Goal: Task Accomplishment & Management: Use online tool/utility

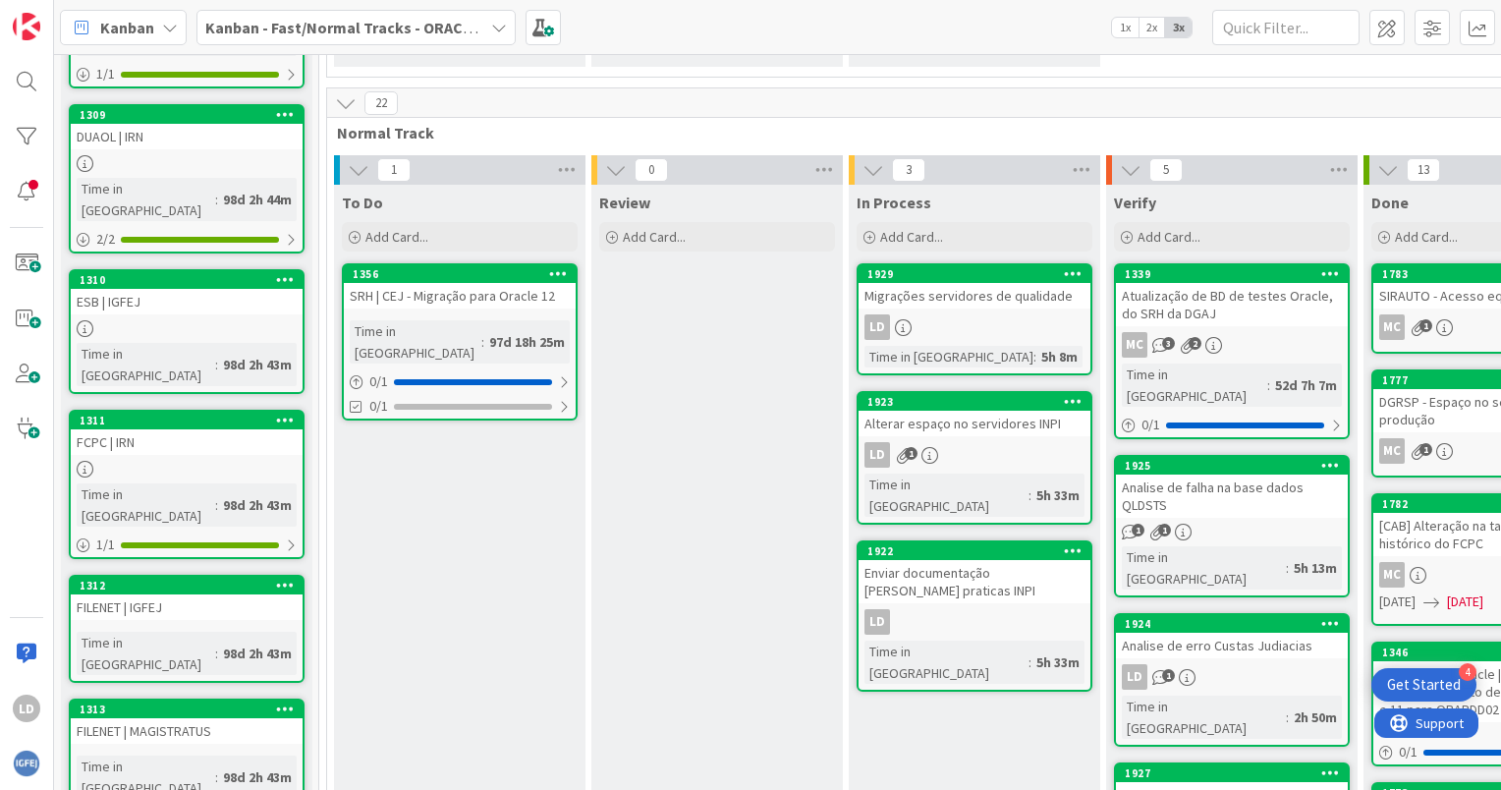
click at [500, 24] on icon at bounding box center [499, 28] width 16 height 16
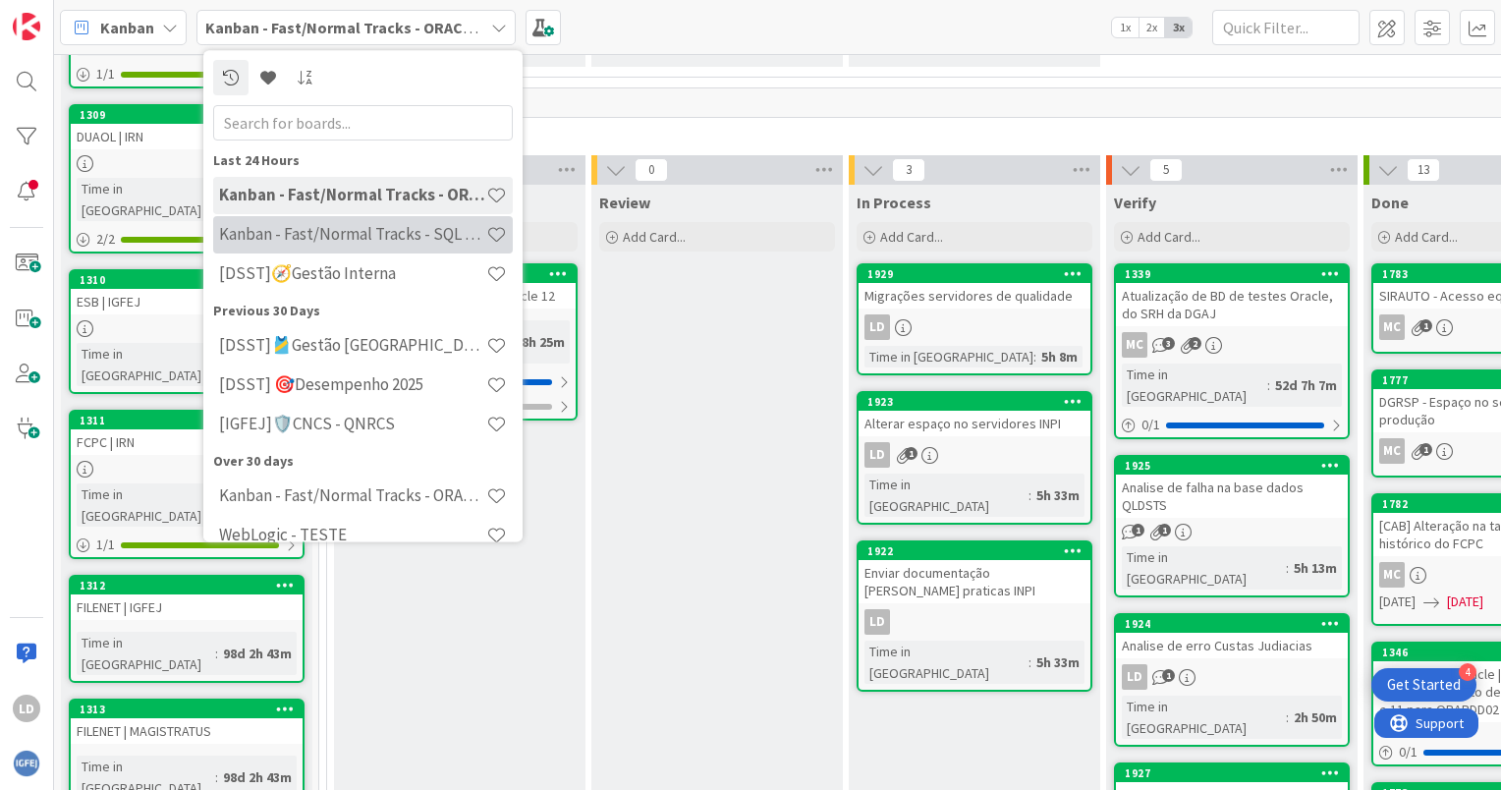
click at [386, 223] on div "Kanban - Fast/Normal Tracks - SQL SERVER" at bounding box center [363, 234] width 300 height 37
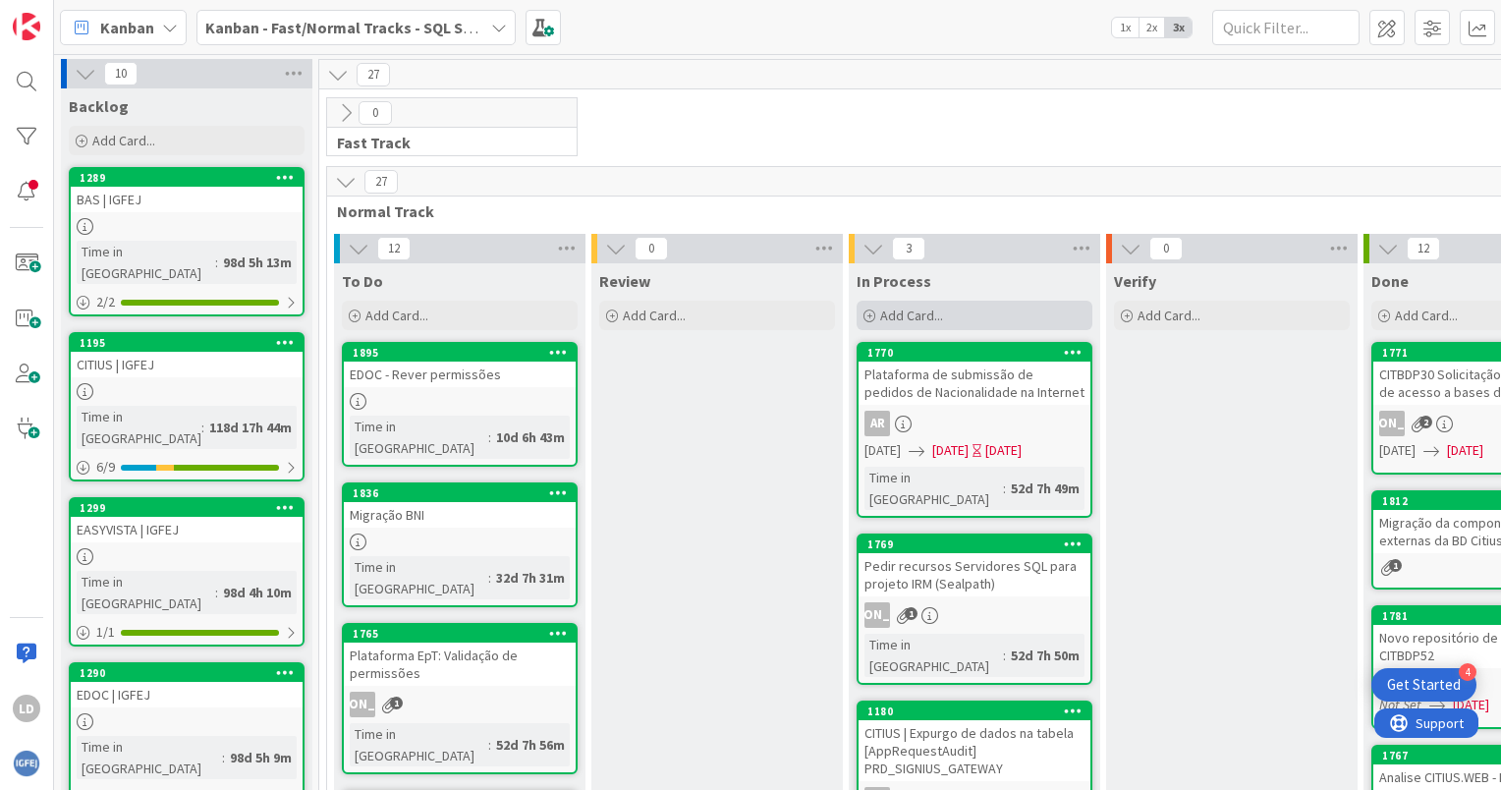
click at [896, 315] on span "Add Card..." at bounding box center [911, 315] width 63 height 18
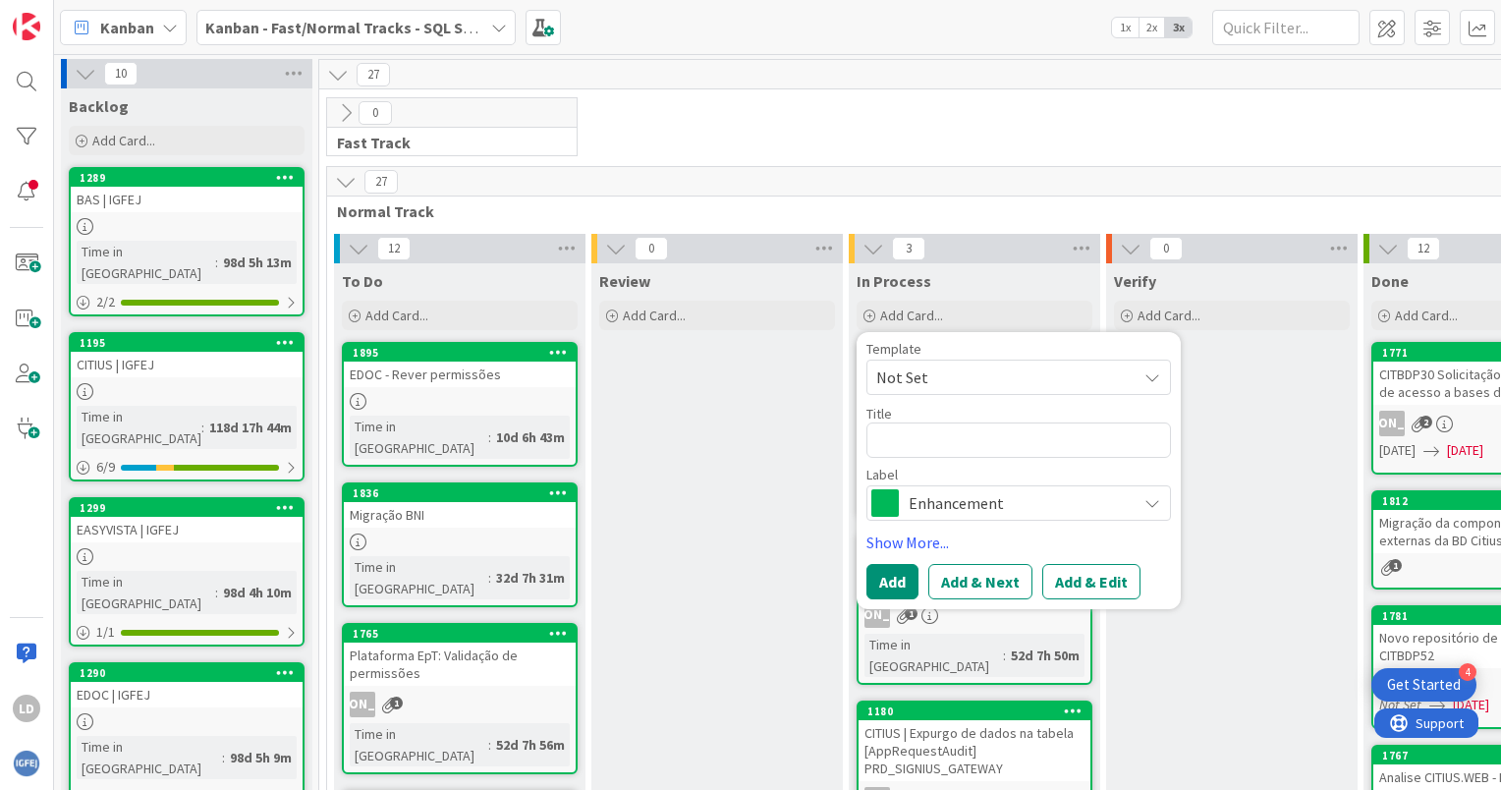
type textarea "x"
type textarea "A"
type textarea "x"
type textarea "Ac"
type textarea "x"
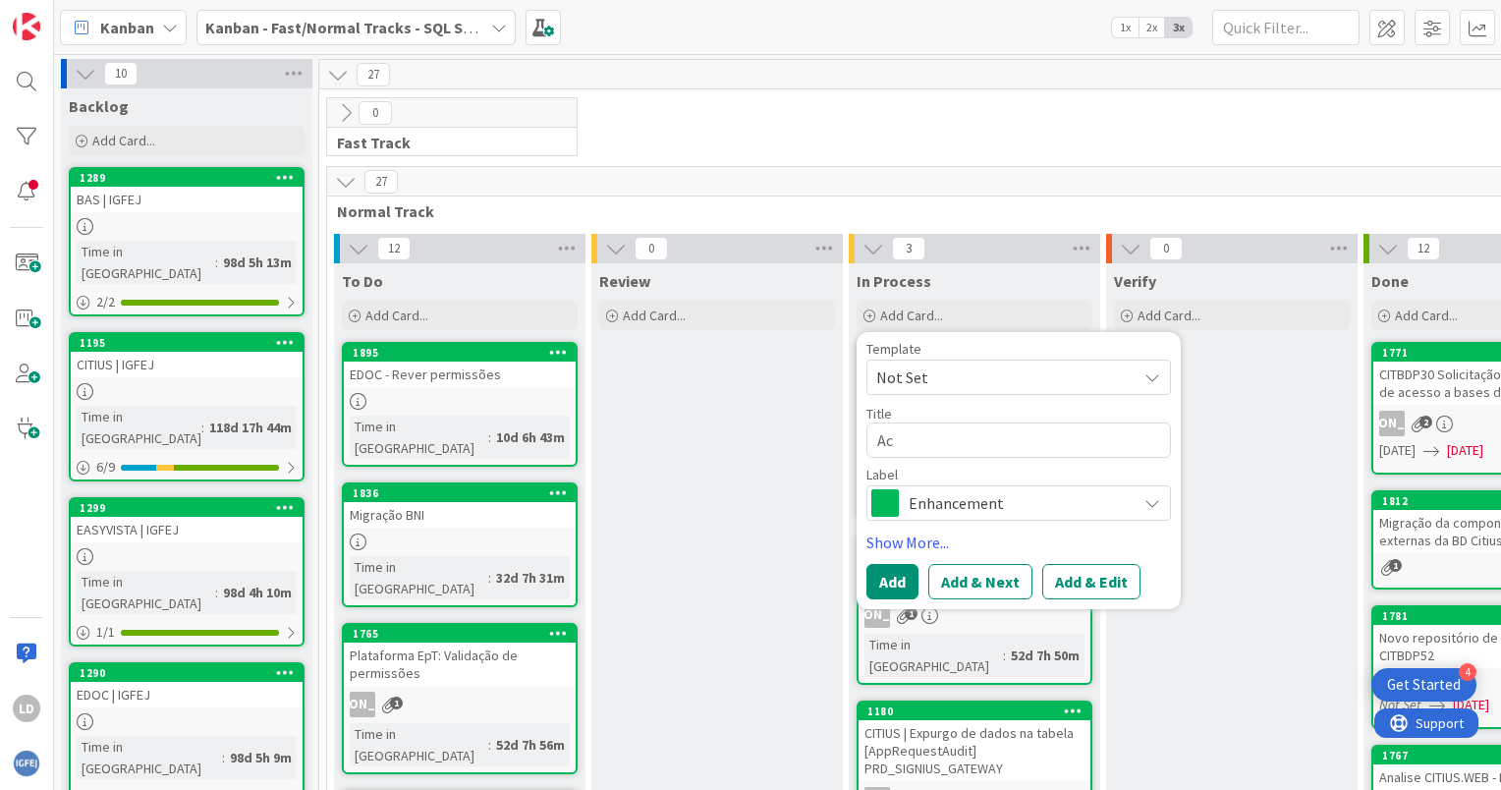
type textarea "Aco"
type textarea "x"
type textarea "Acom"
type textarea "x"
type textarea "Acoma"
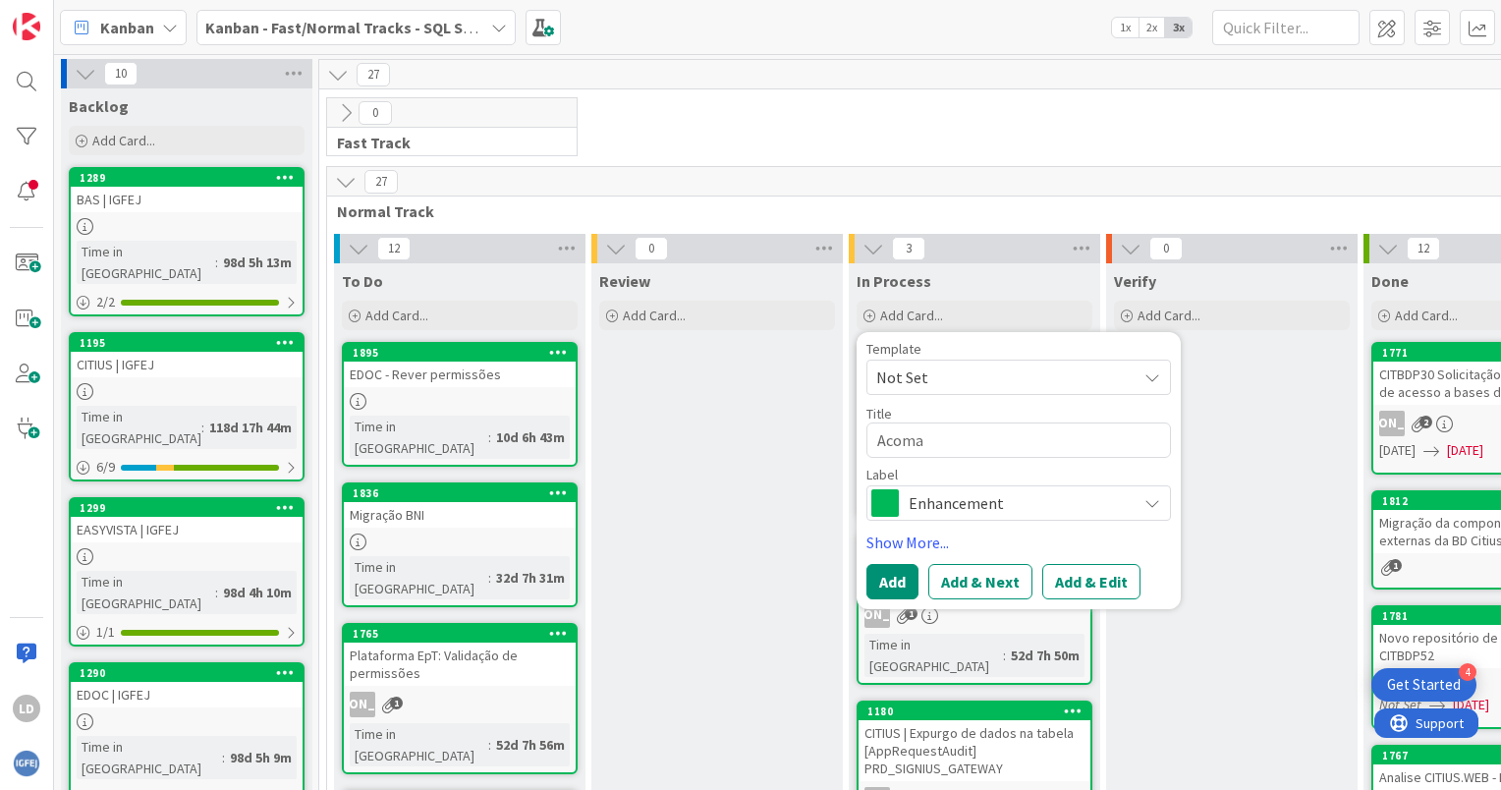
type textarea "x"
type textarea "Acomap"
type textarea "x"
type textarea "Acomapa"
type textarea "x"
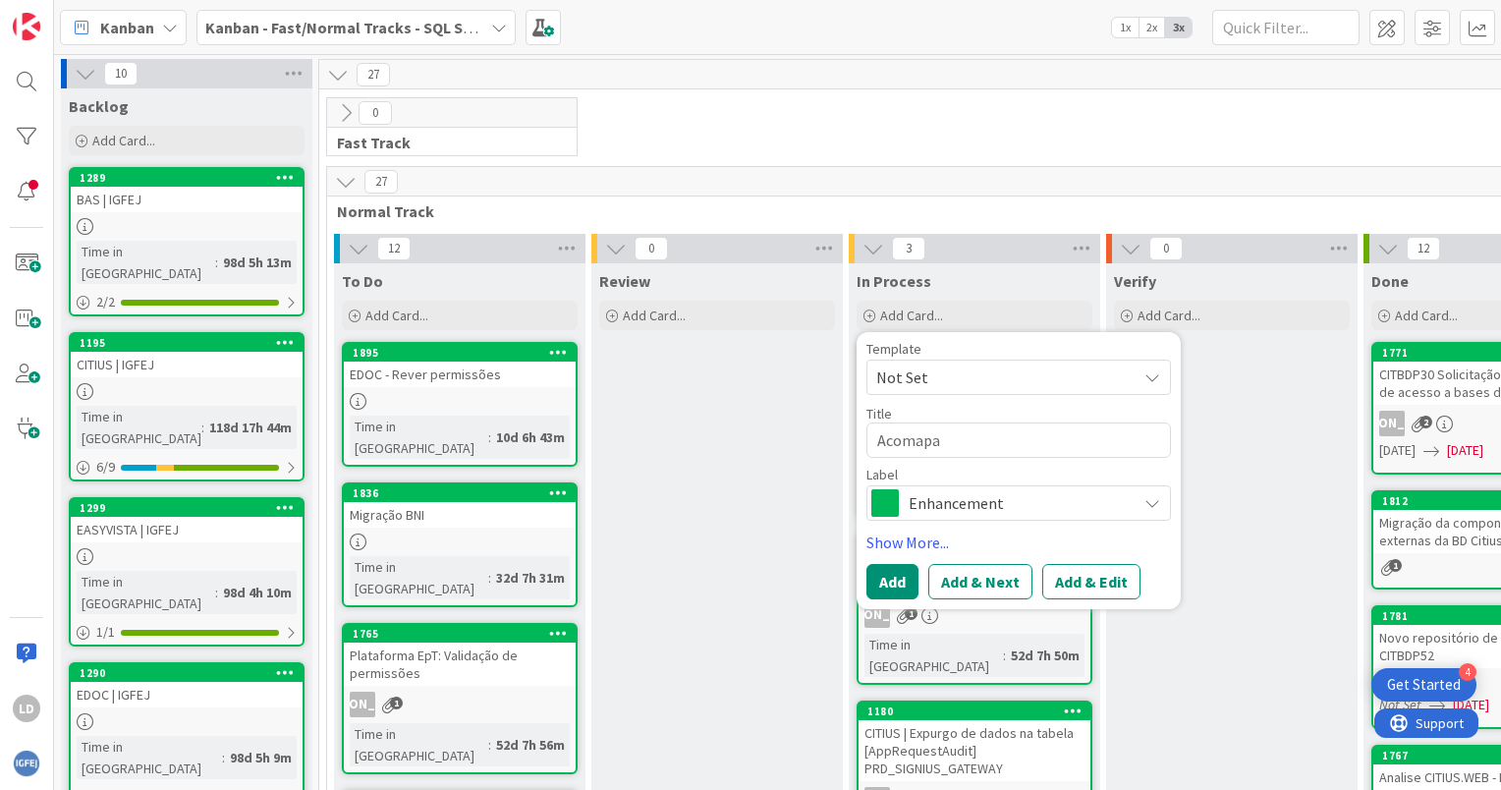
type textarea "Acomapan"
type textarea "x"
type textarea "Acomapanh"
type textarea "x"
type textarea "Acomapanha"
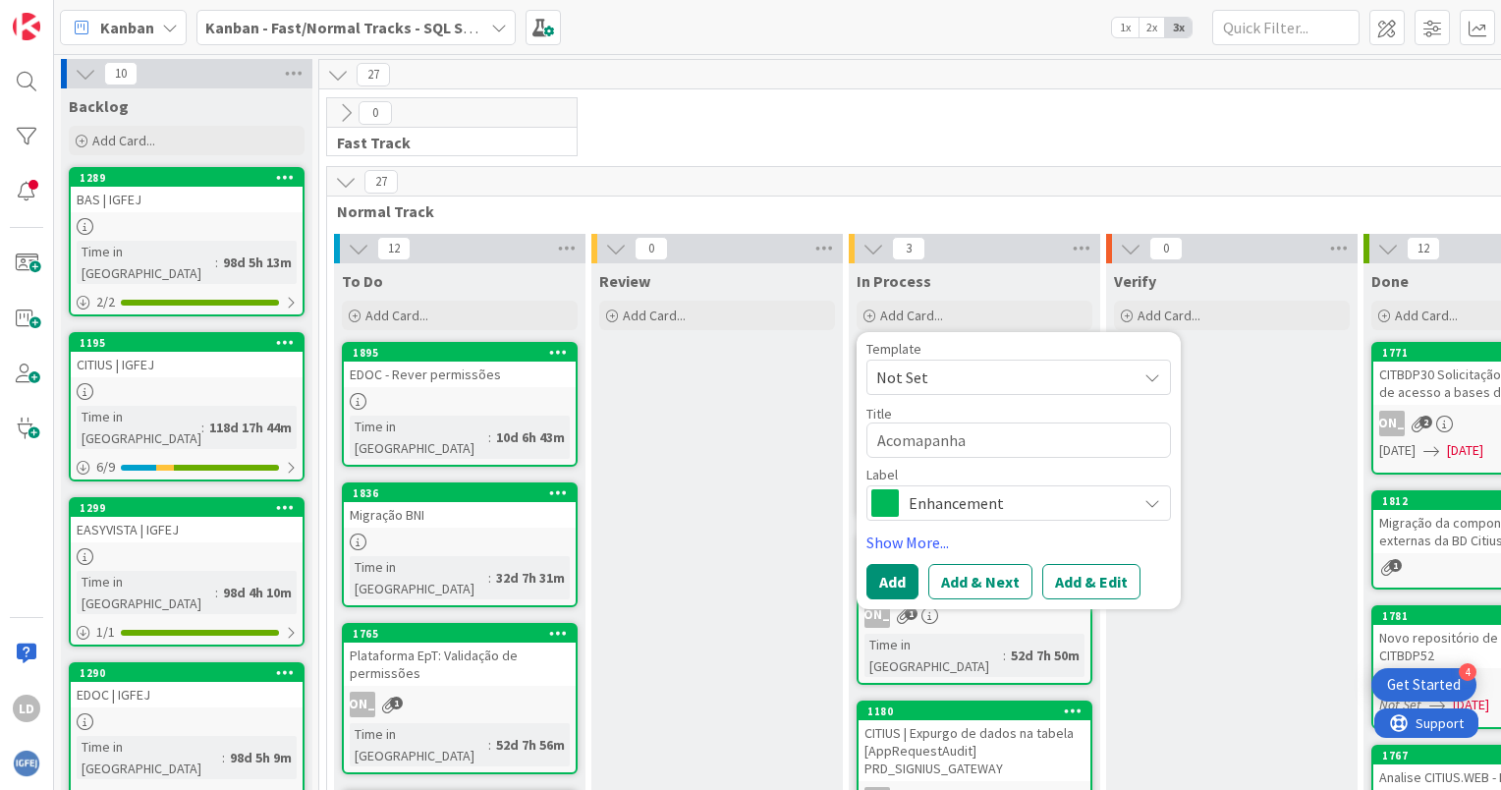
type textarea "x"
type textarea "Acomapanh"
type textarea "x"
type textarea "Acomapan"
type textarea "x"
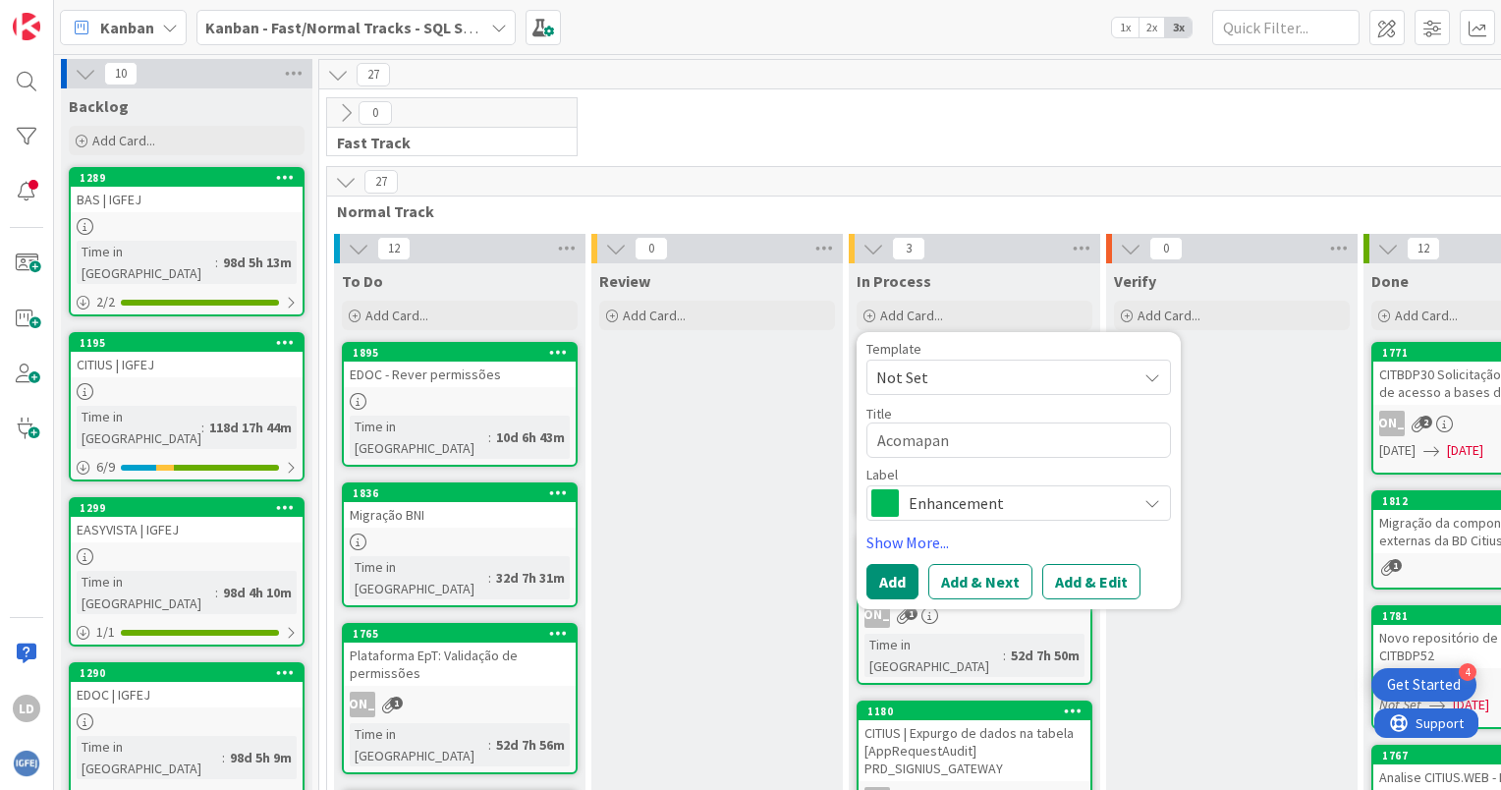
type textarea "Acomapa"
type textarea "x"
type textarea "Acomap"
type textarea "x"
type textarea "Acoma"
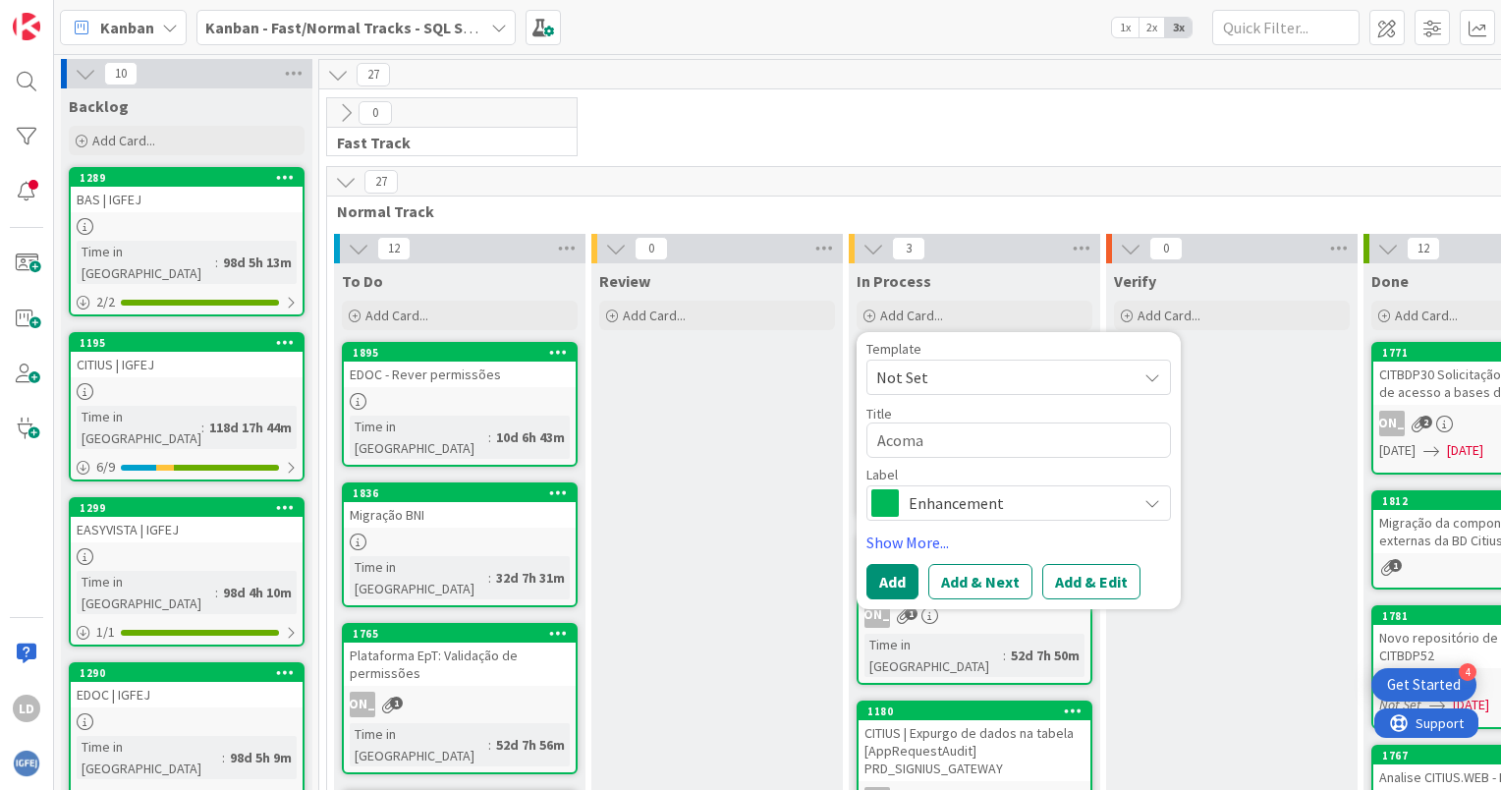
type textarea "x"
type textarea "Acom"
type textarea "x"
type textarea "Acomp"
type textarea "x"
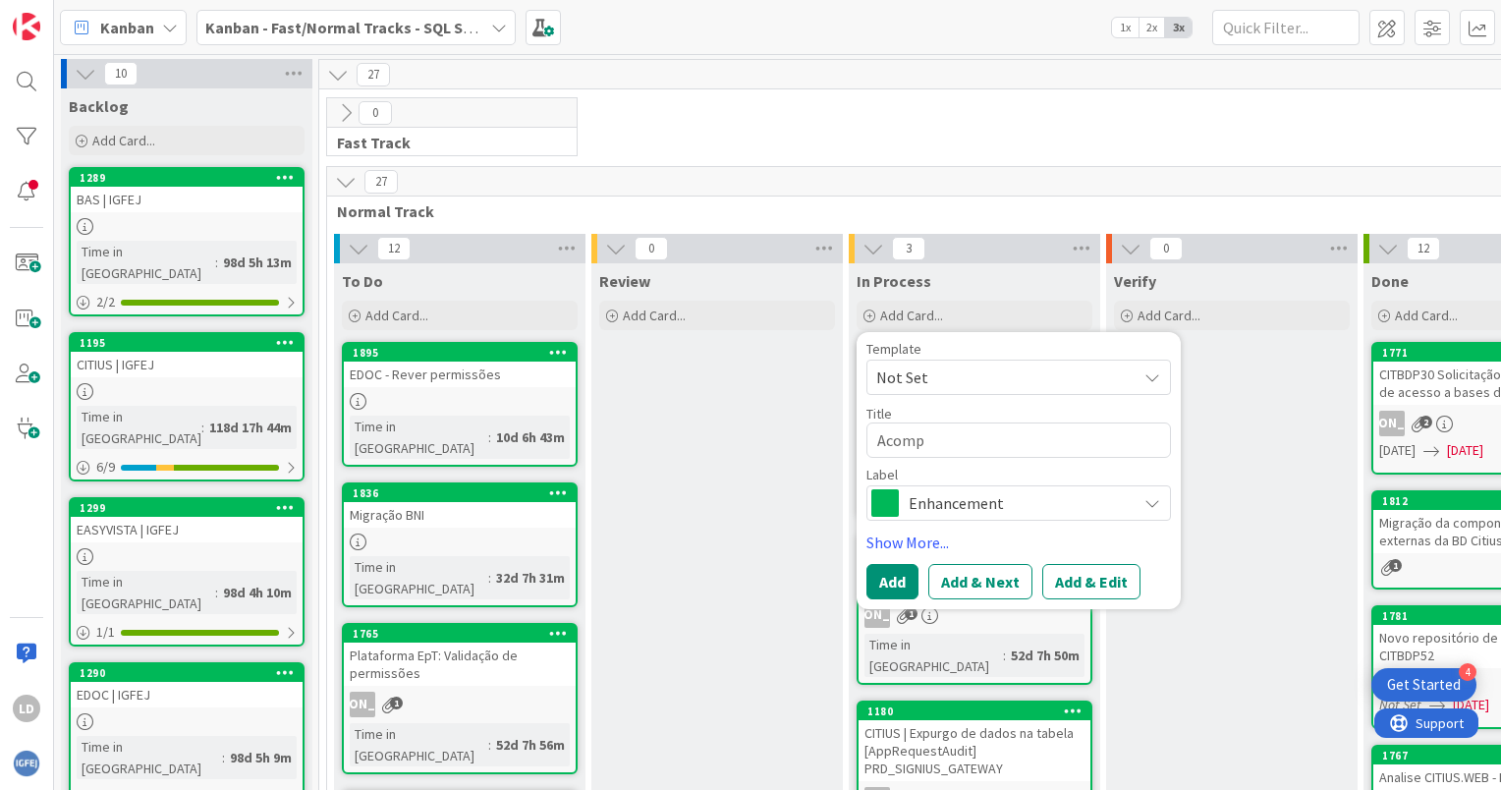
type textarea "Acompa"
type textarea "x"
type textarea "Acompan"
type textarea "x"
type textarea "Acompanh"
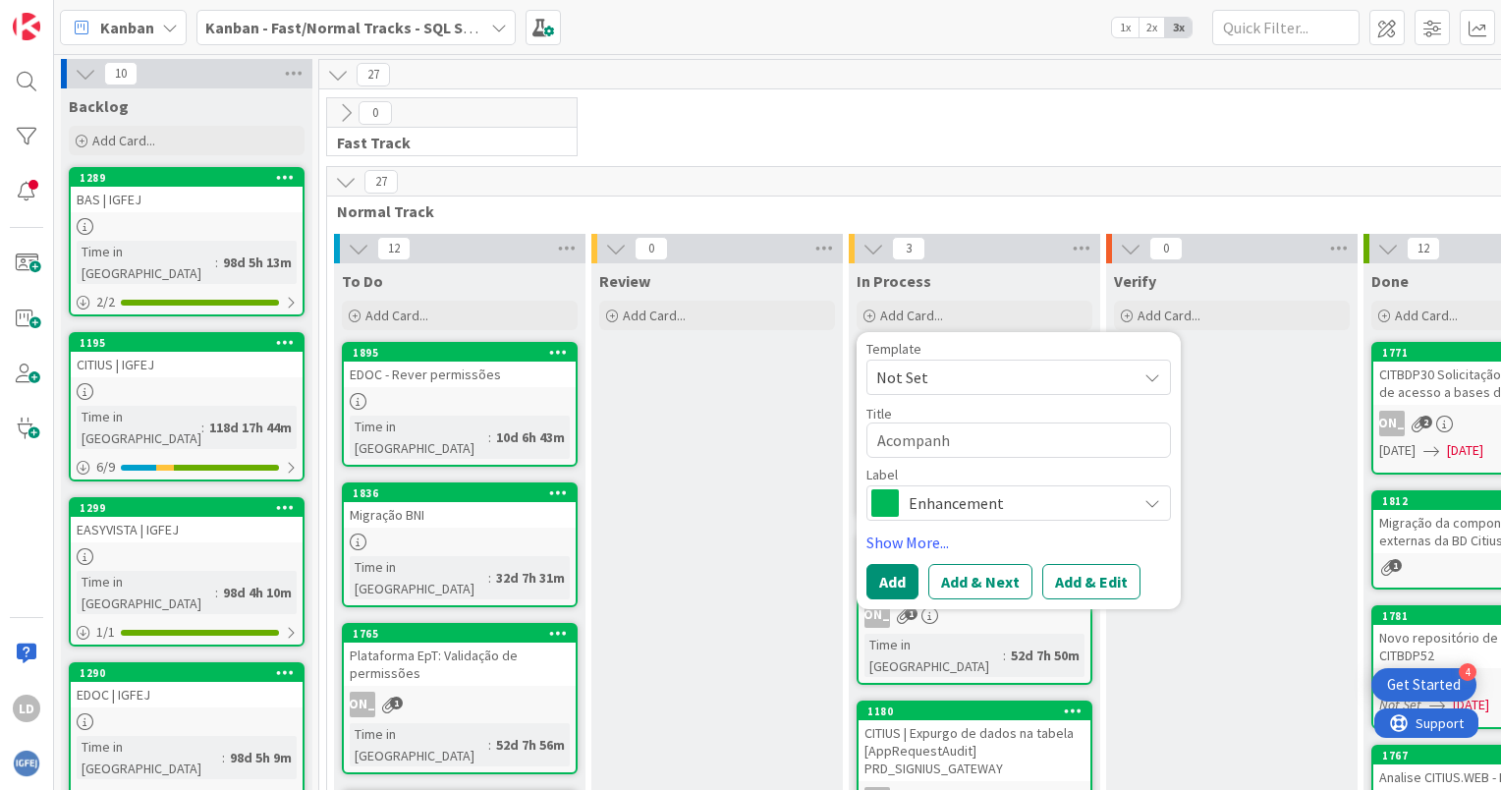
type textarea "x"
type textarea "Acompanha"
type textarea "x"
type textarea "Acompanhar"
type textarea "x"
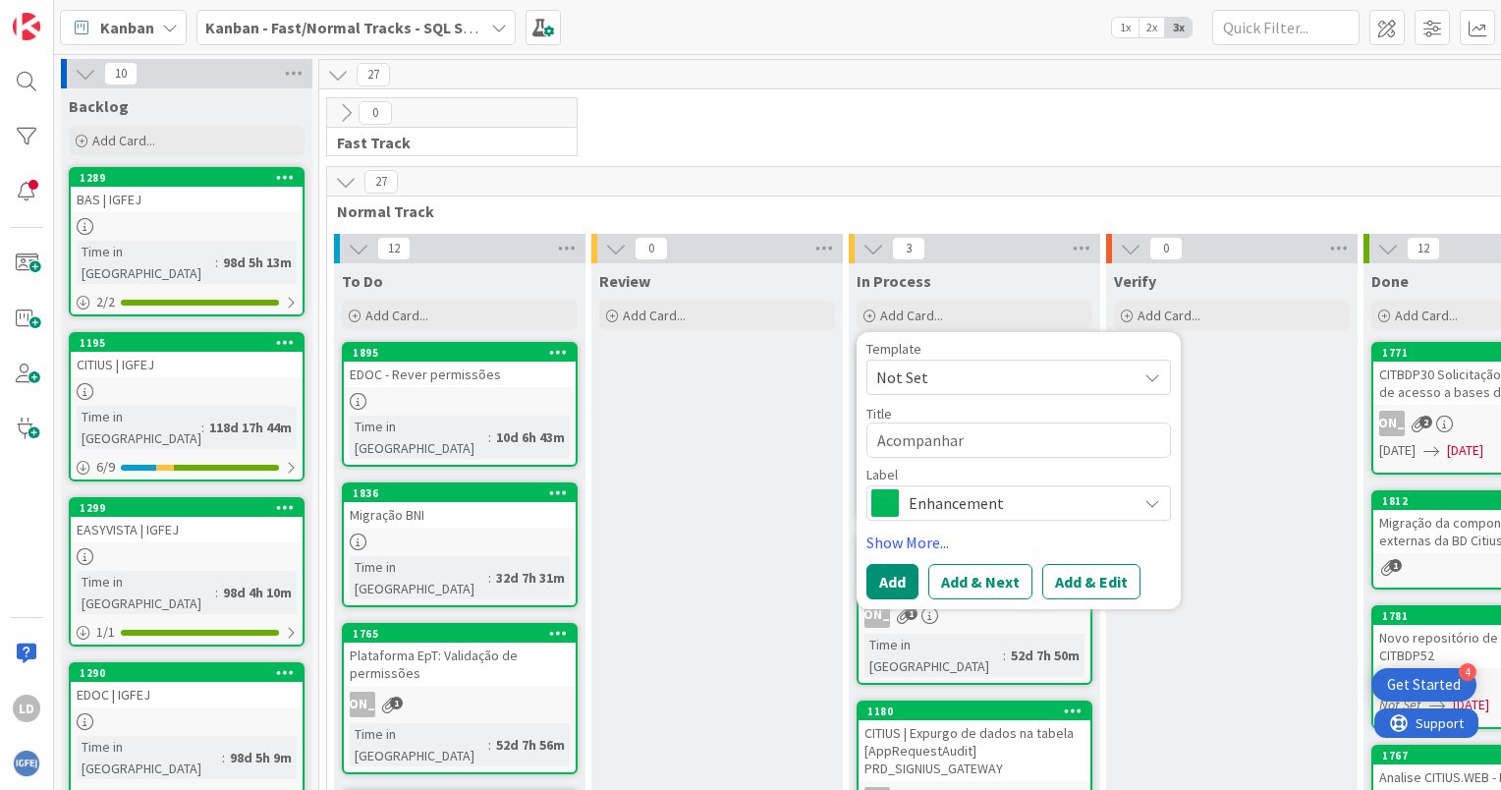
type textarea "Acompanhar"
type textarea "x"
type textarea "Acompanhar p"
type textarea "x"
type textarea "Acompanhar pr"
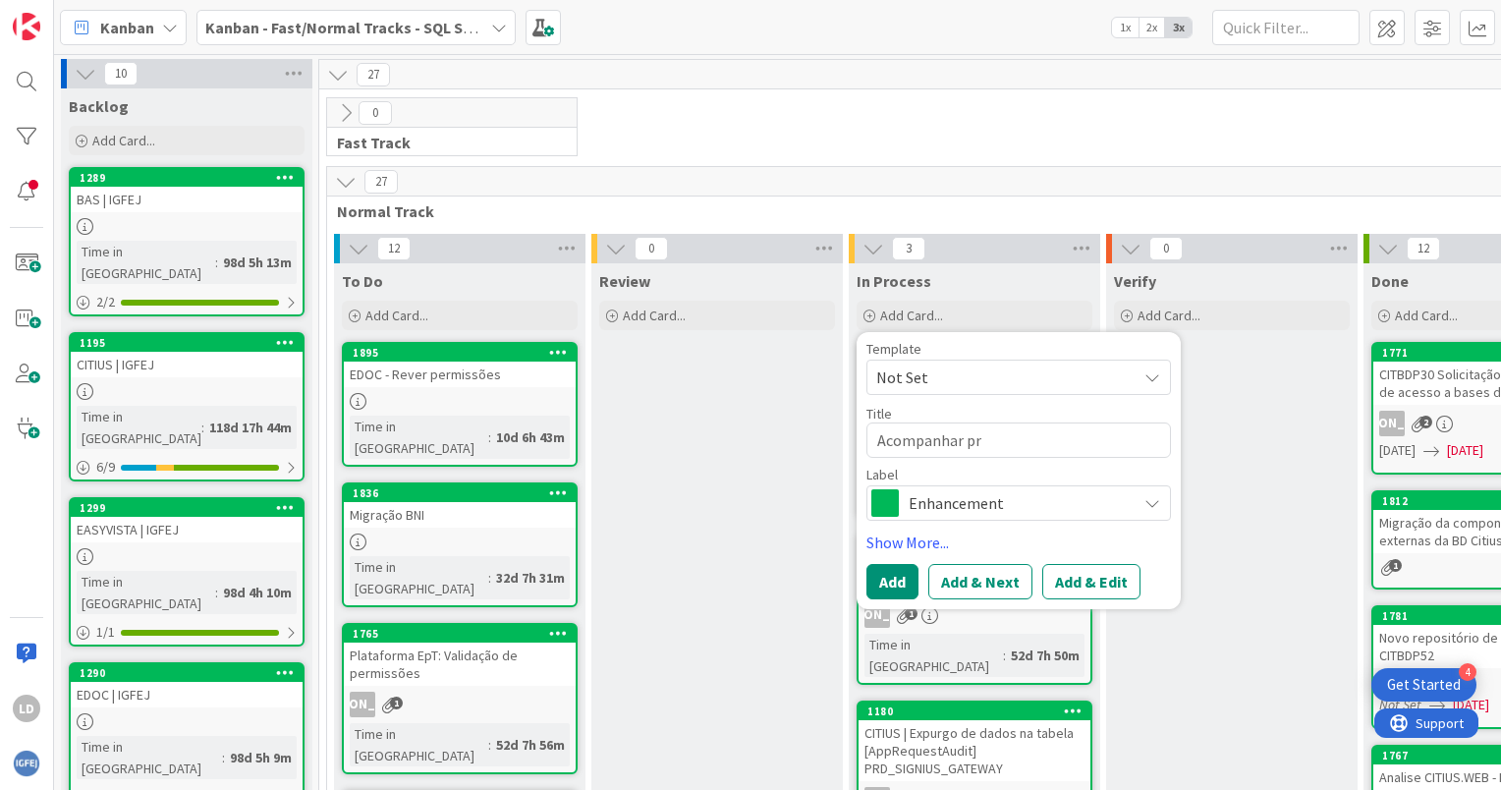
type textarea "x"
type textarea "Acompanhar pro"
type textarea "x"
type textarea "Acompanhar proc"
type textarea "x"
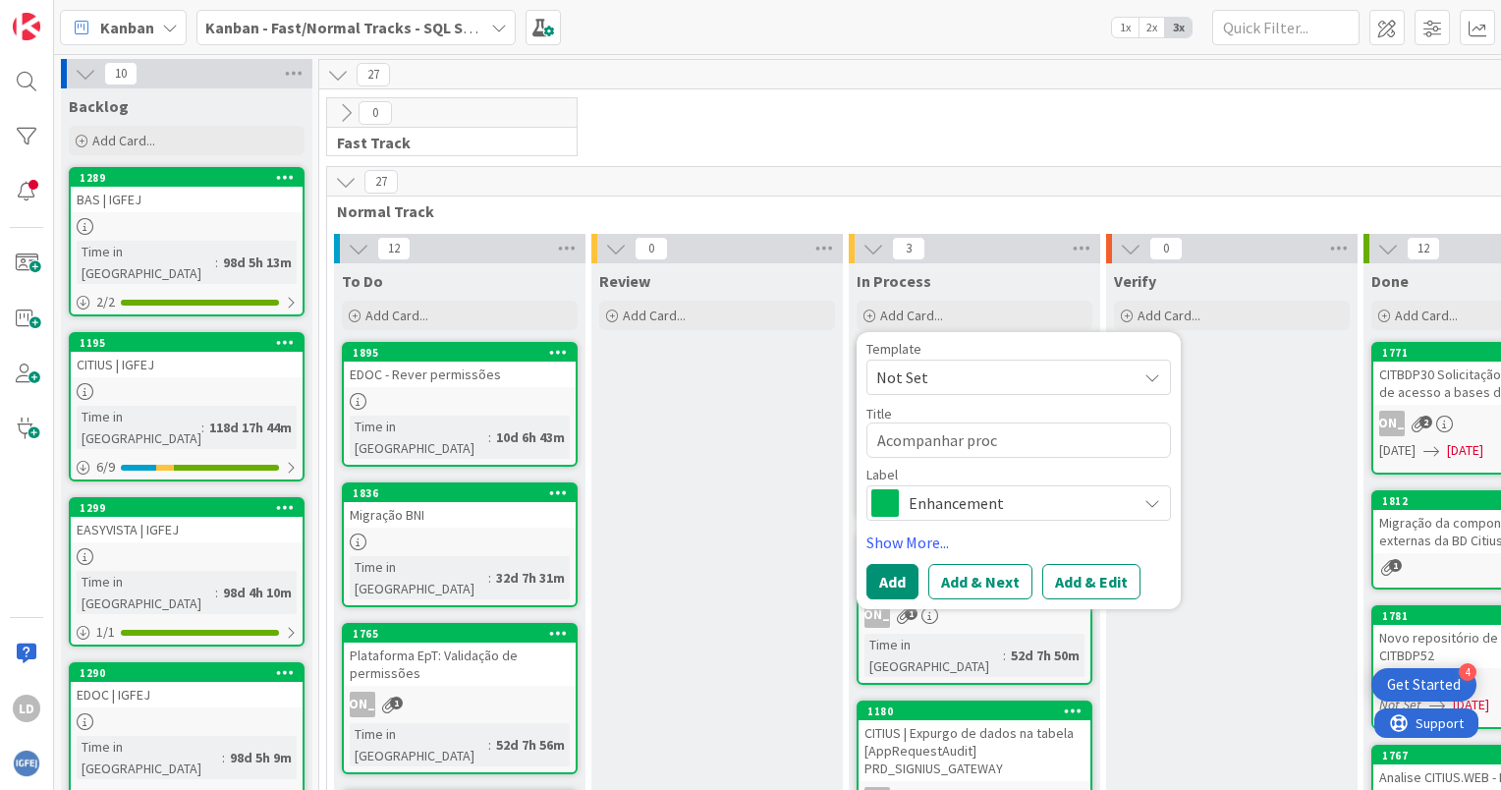
type textarea "Acompanhar proce"
type textarea "x"
type textarea "Acompanhar proces"
type textarea "x"
type textarea "Acompanhar process"
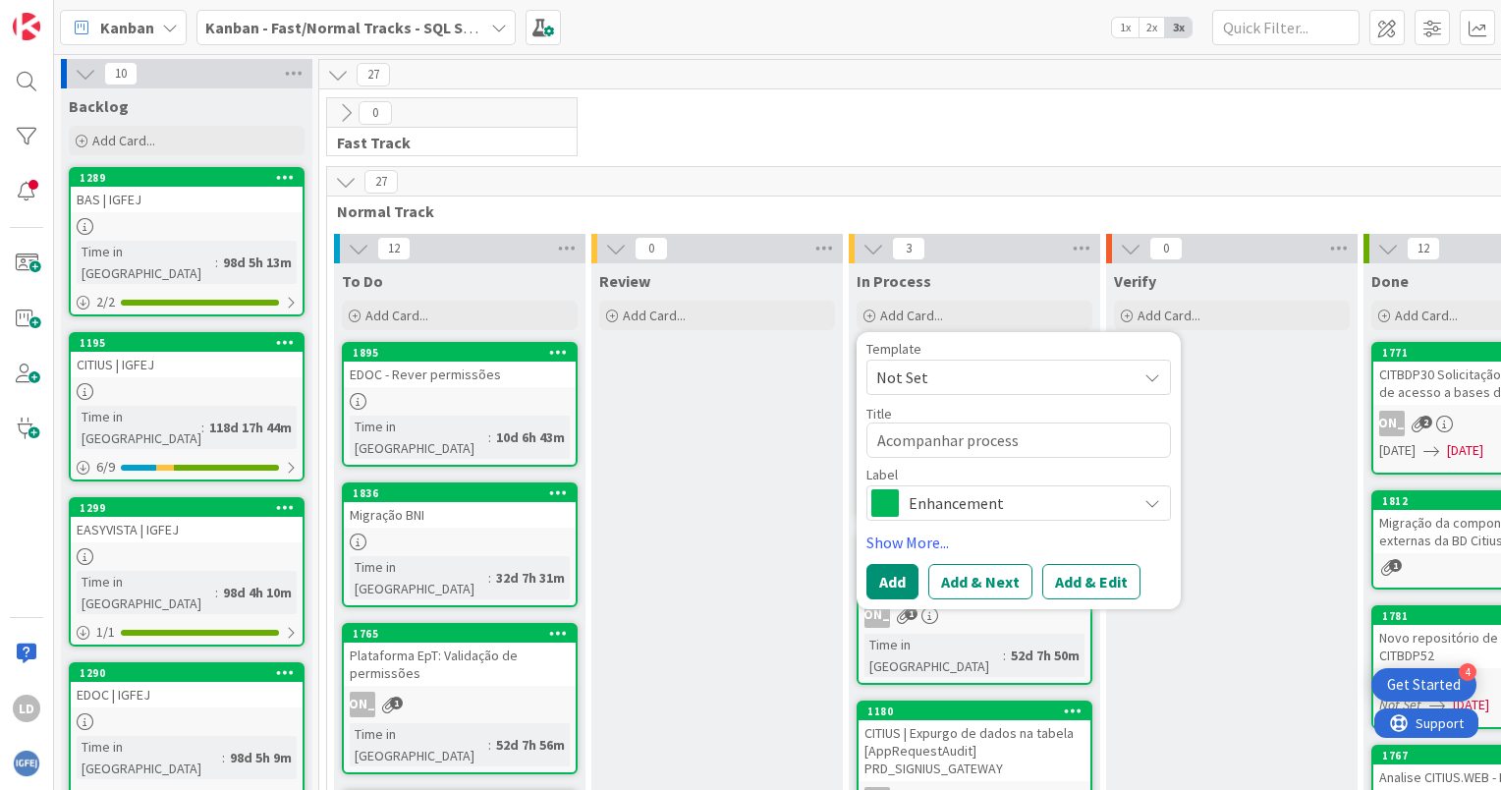
type textarea "x"
type textarea "Acompanhar processo"
type textarea "x"
type textarea "Acompanhar processo"
type textarea "x"
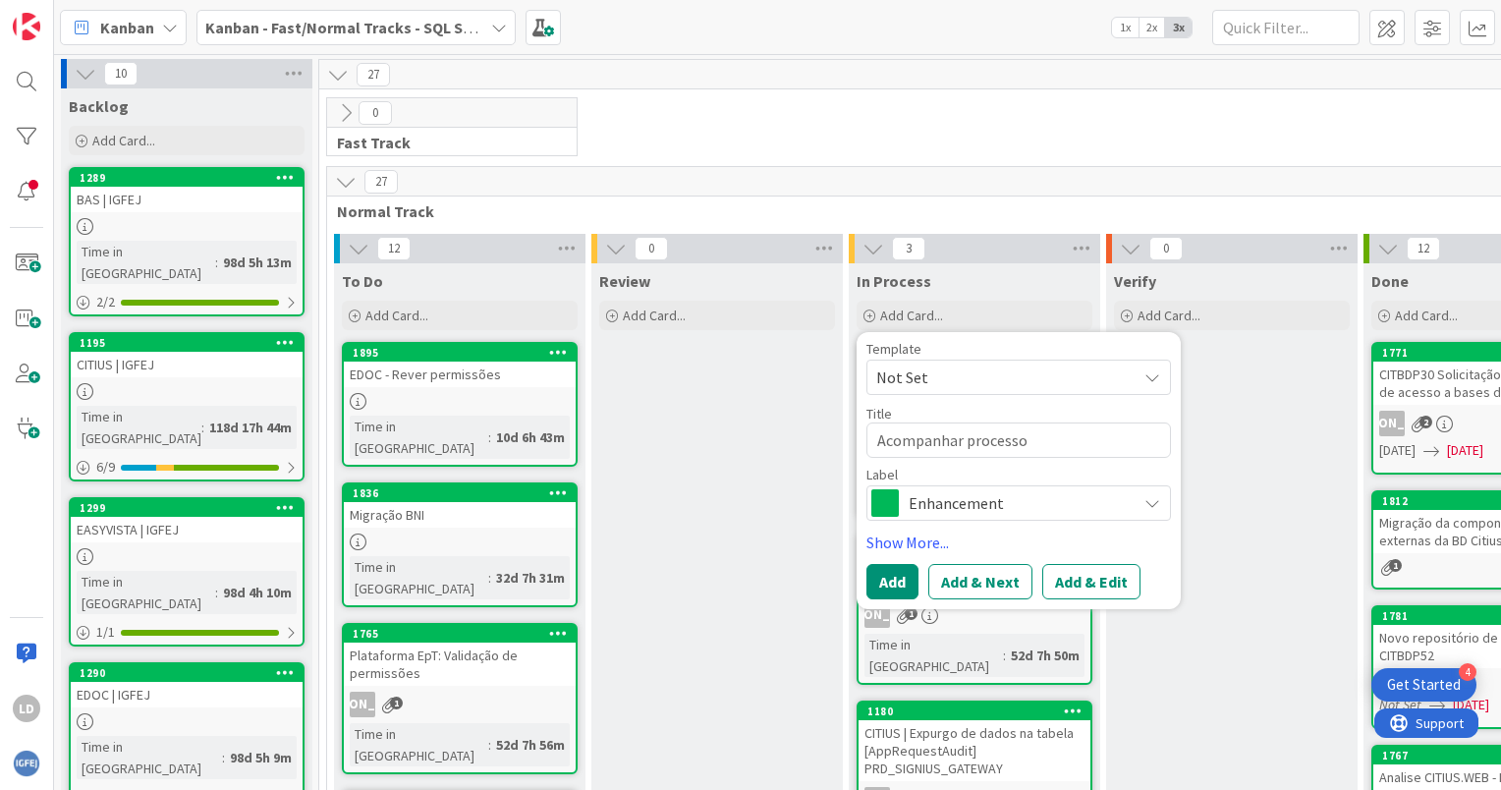
type textarea "Acompanhar processo d"
type textarea "x"
type textarea "Acompanhar processo de"
type textarea "x"
type textarea "Acompanhar processo de"
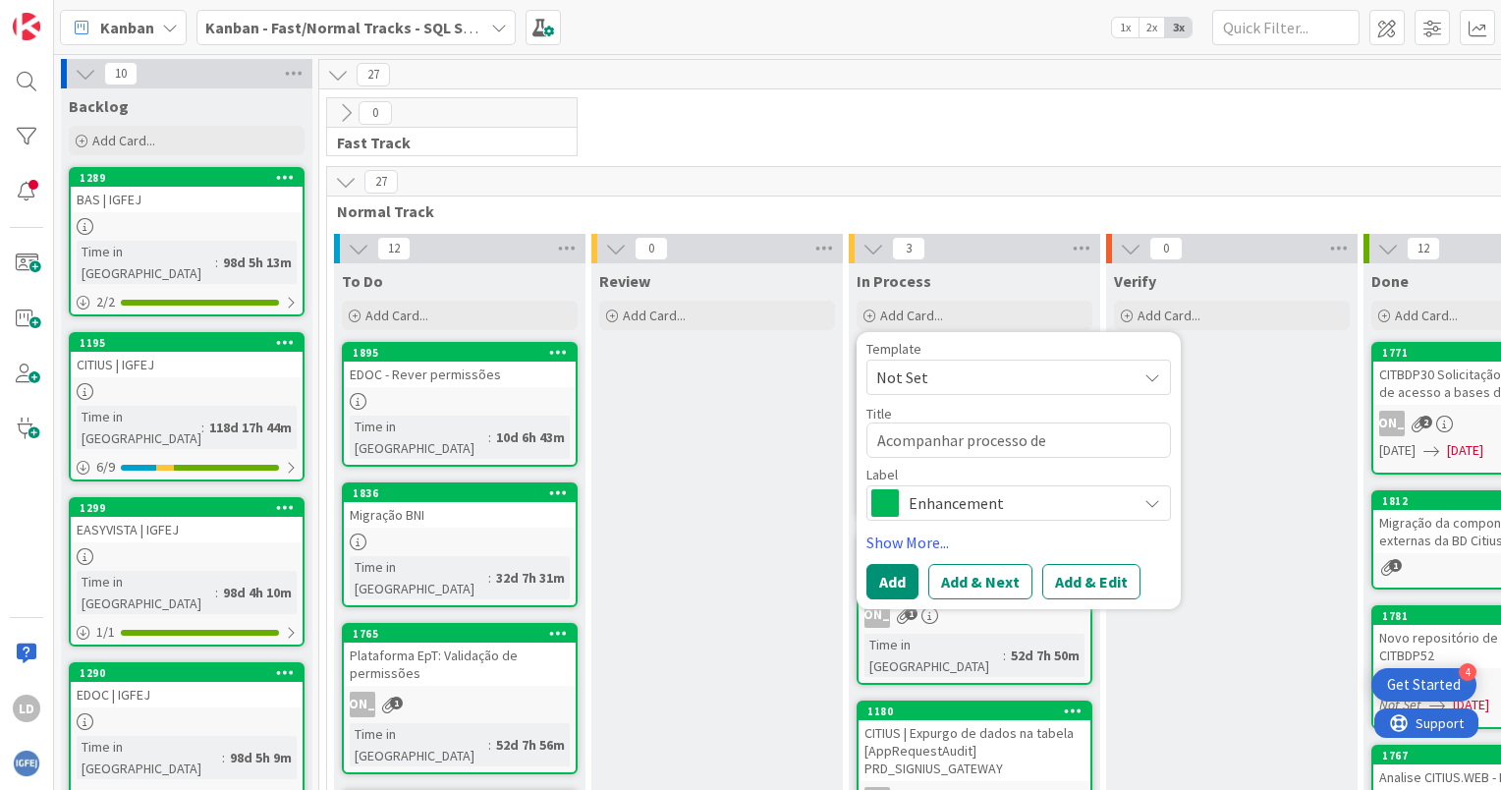
type textarea "x"
type textarea "Acompanhar processo de m"
type textarea "x"
type textarea "Acompanhar processo de mi"
type textarea "x"
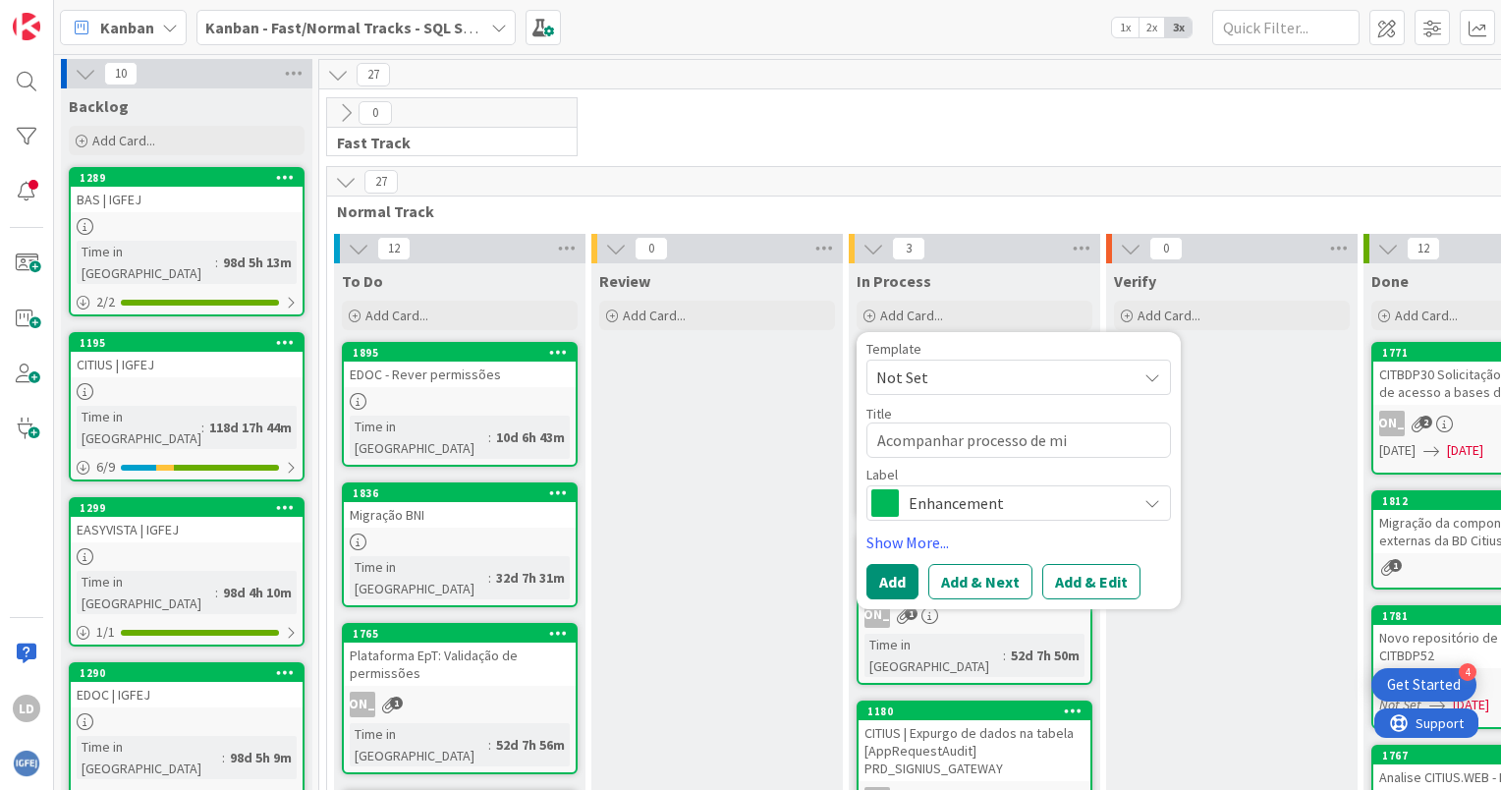
type textarea "Acompanhar processo de mig"
type textarea "x"
type textarea "Acompanhar processo de migr"
type textarea "x"
type textarea "Acompanhar processo de migra"
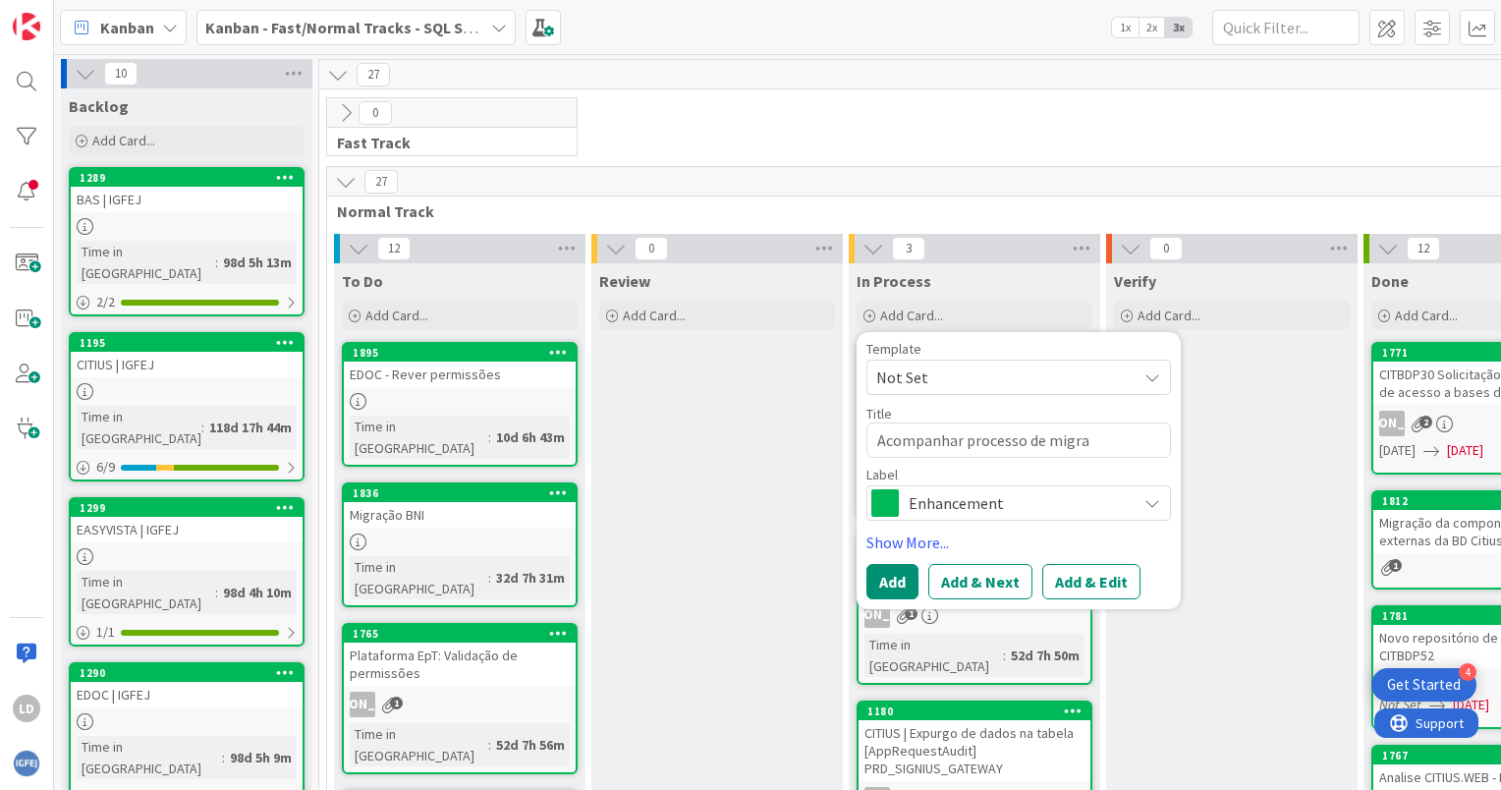
type textarea "x"
type textarea "Acompanhar processo de migraç"
type textarea "x"
type textarea "Acompanhar processo de migraçã"
type textarea "x"
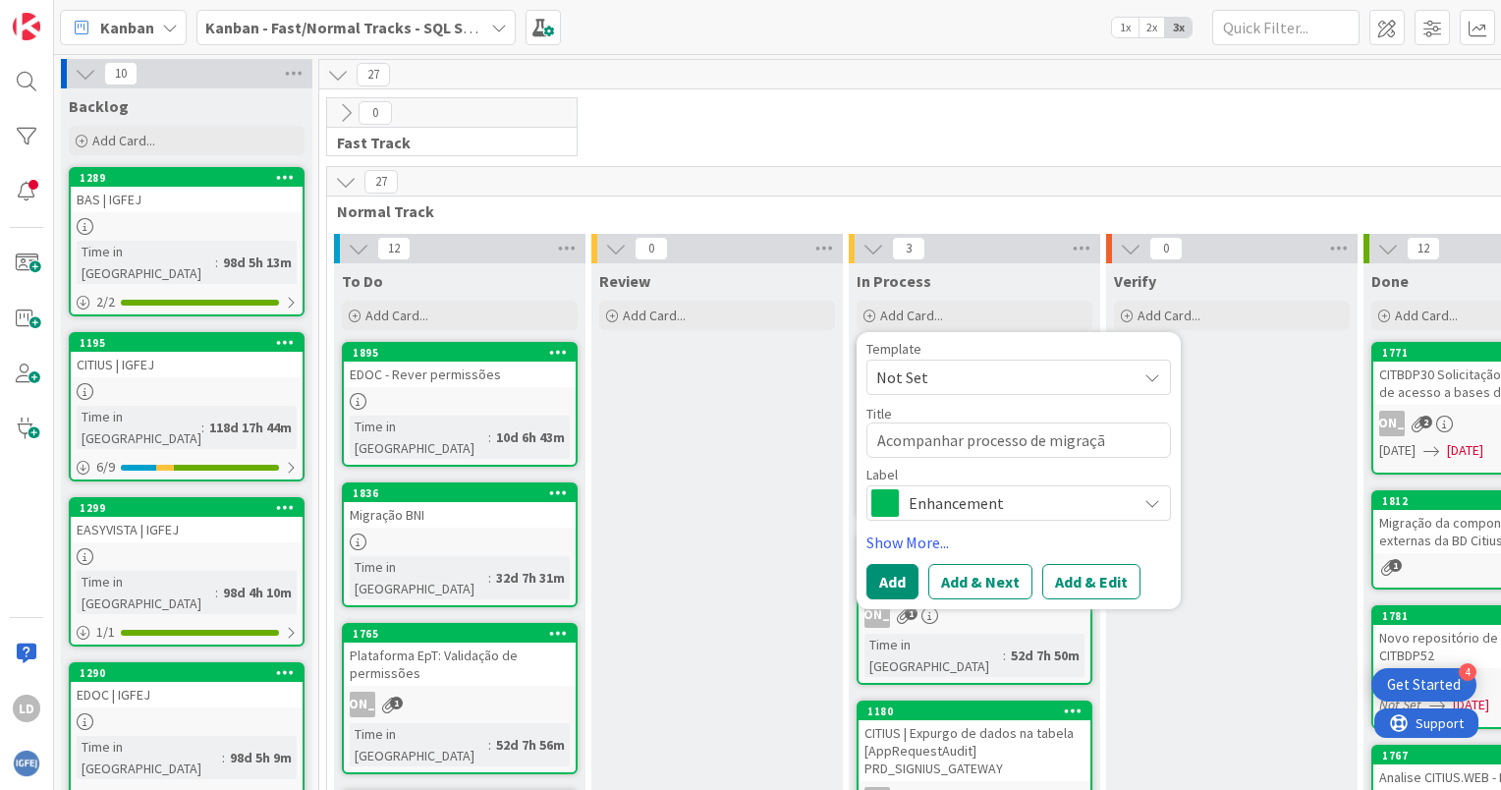
type textarea "Acompanhar processo de migração"
type textarea "x"
type textarea "Acompanhar processo de migração"
click at [1135, 446] on textarea "Acompanhar processo de migração" at bounding box center [1018, 439] width 305 height 35
paste textarea "Projeto PRR 46.3 - Migração SITAF -> CITIUS: Reforço da Bd SITAF"
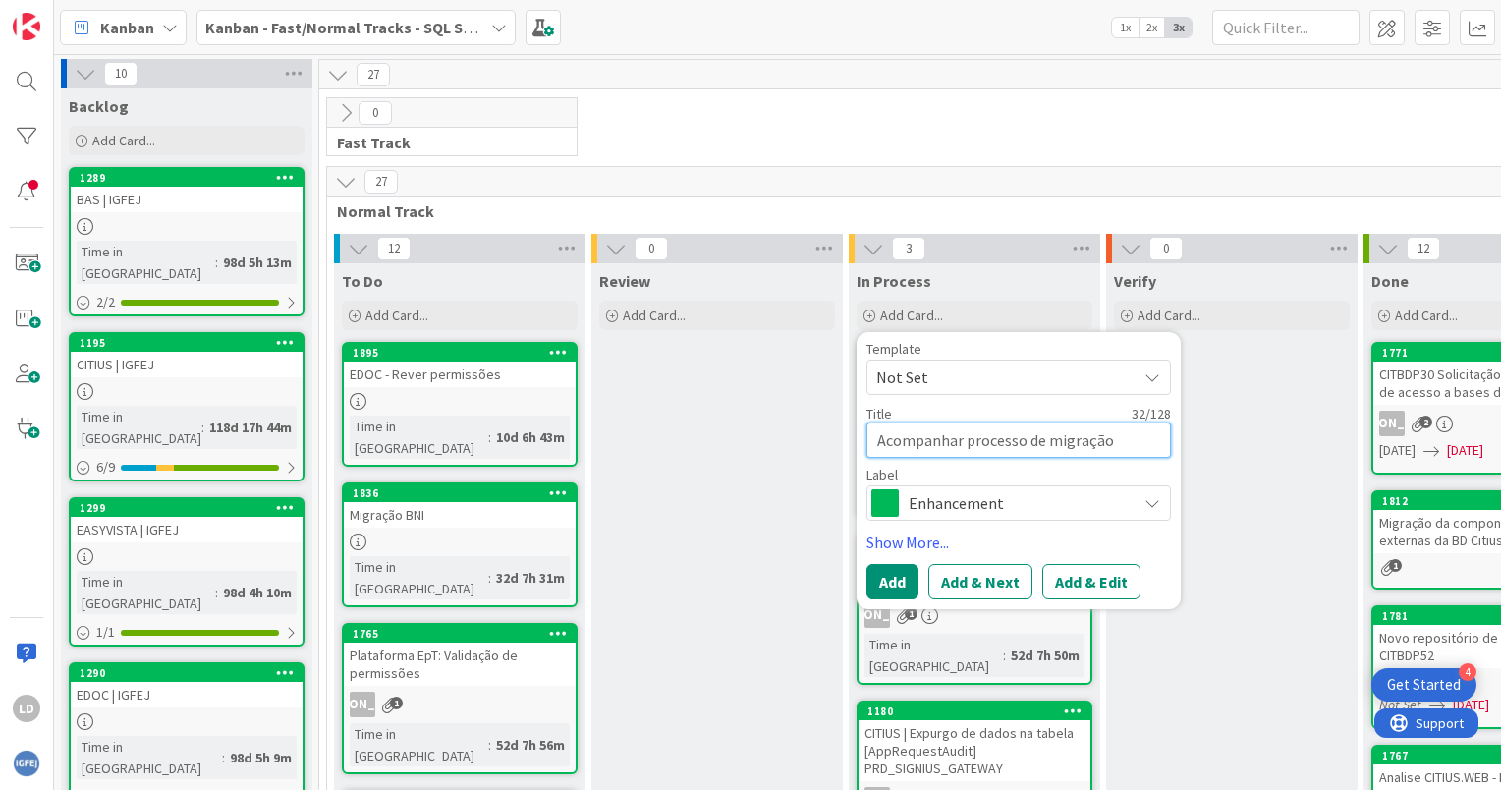
type textarea "x"
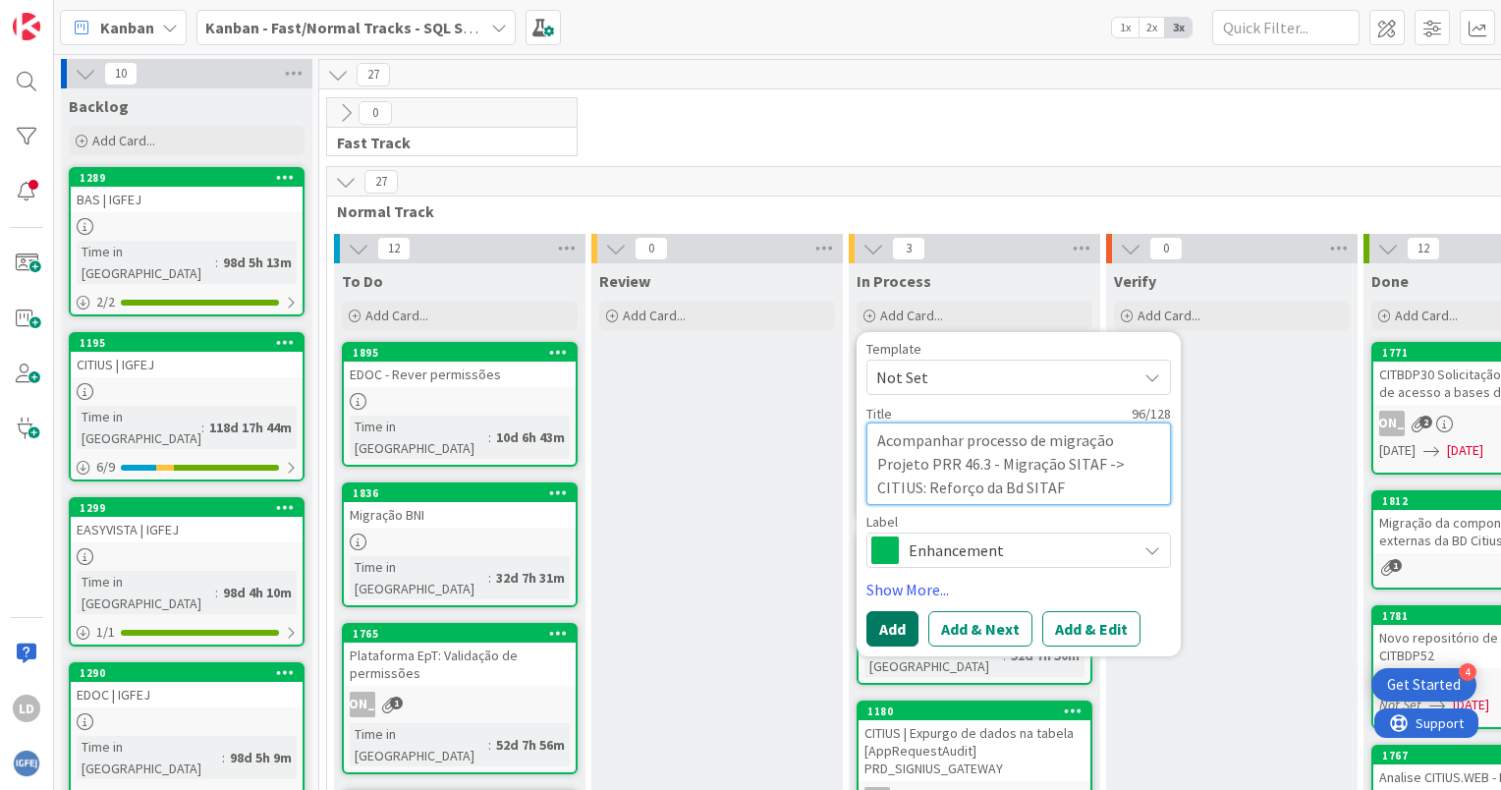
type textarea "Acompanhar processo de migração Projeto PRR 46.3 - Migração SITAF -> CITIUS: Re…"
click at [895, 617] on button "Add" at bounding box center [892, 628] width 52 height 35
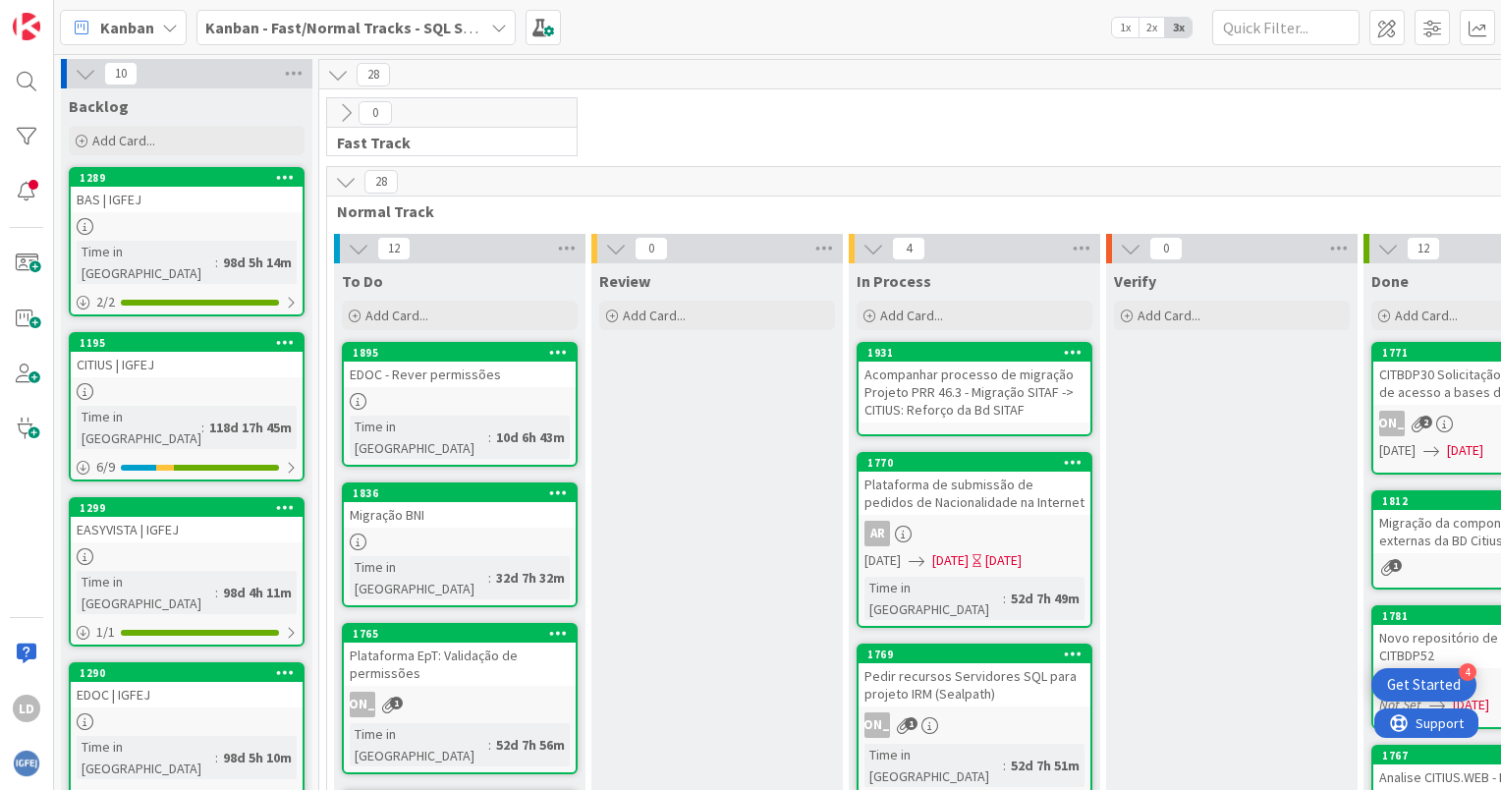
click at [937, 413] on div "Acompanhar processo de migração Projeto PRR 46.3 - Migração SITAF -> CITIUS: Re…" at bounding box center [975, 392] width 232 height 61
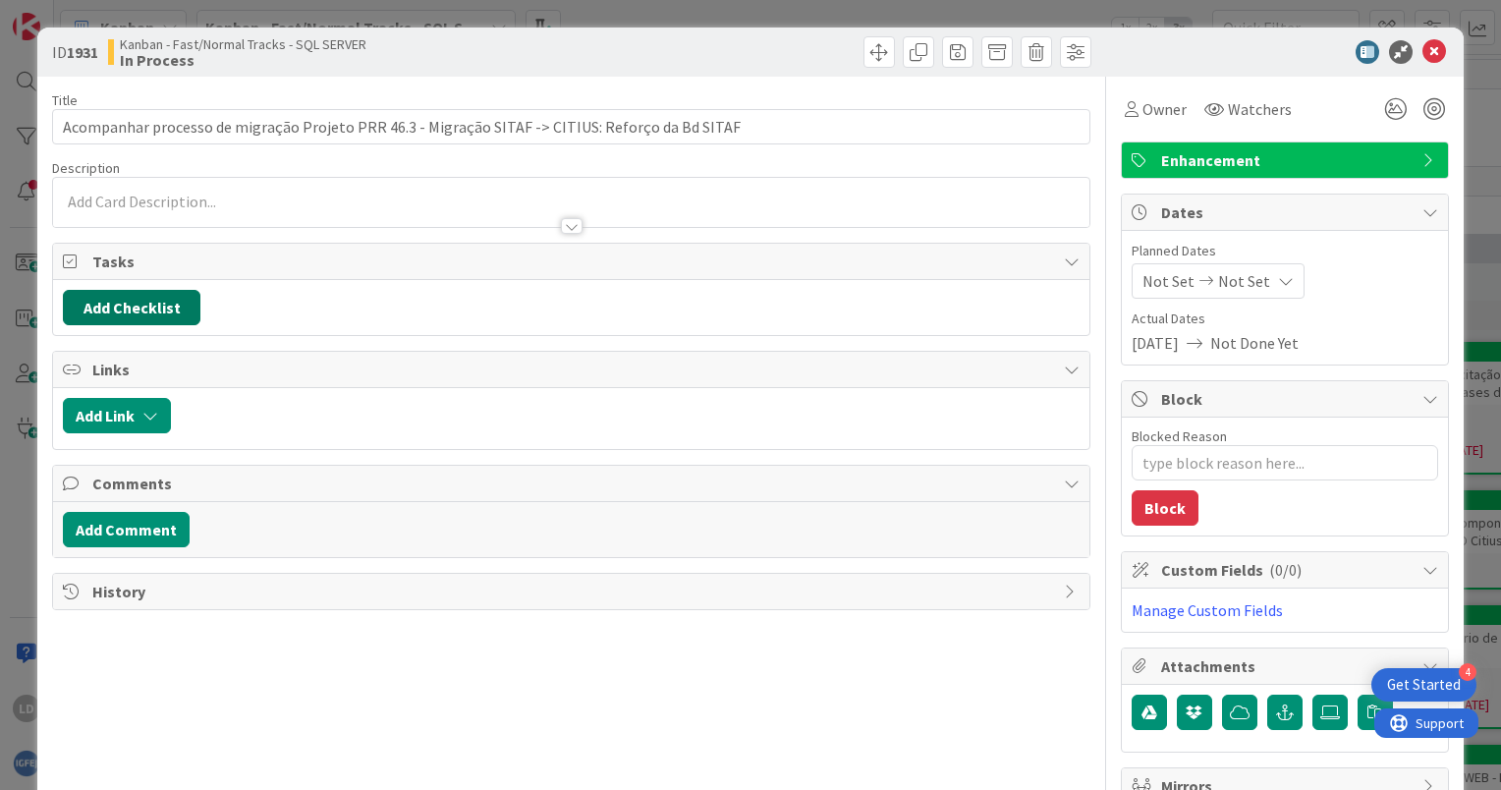
click at [140, 309] on button "Add Checklist" at bounding box center [132, 307] width 138 height 35
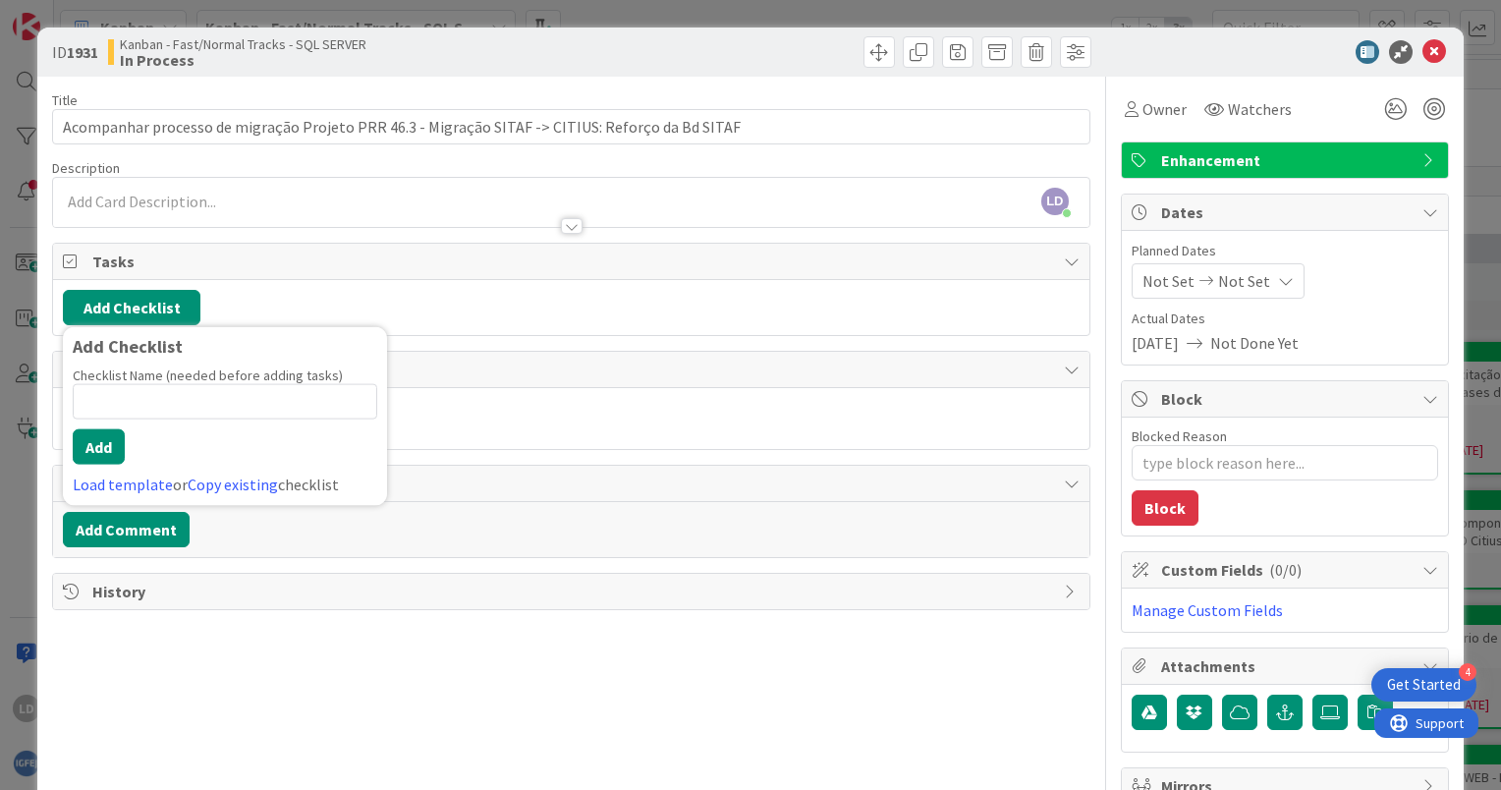
click at [299, 195] on div "[PERSON_NAME] just joined" at bounding box center [571, 202] width 1036 height 49
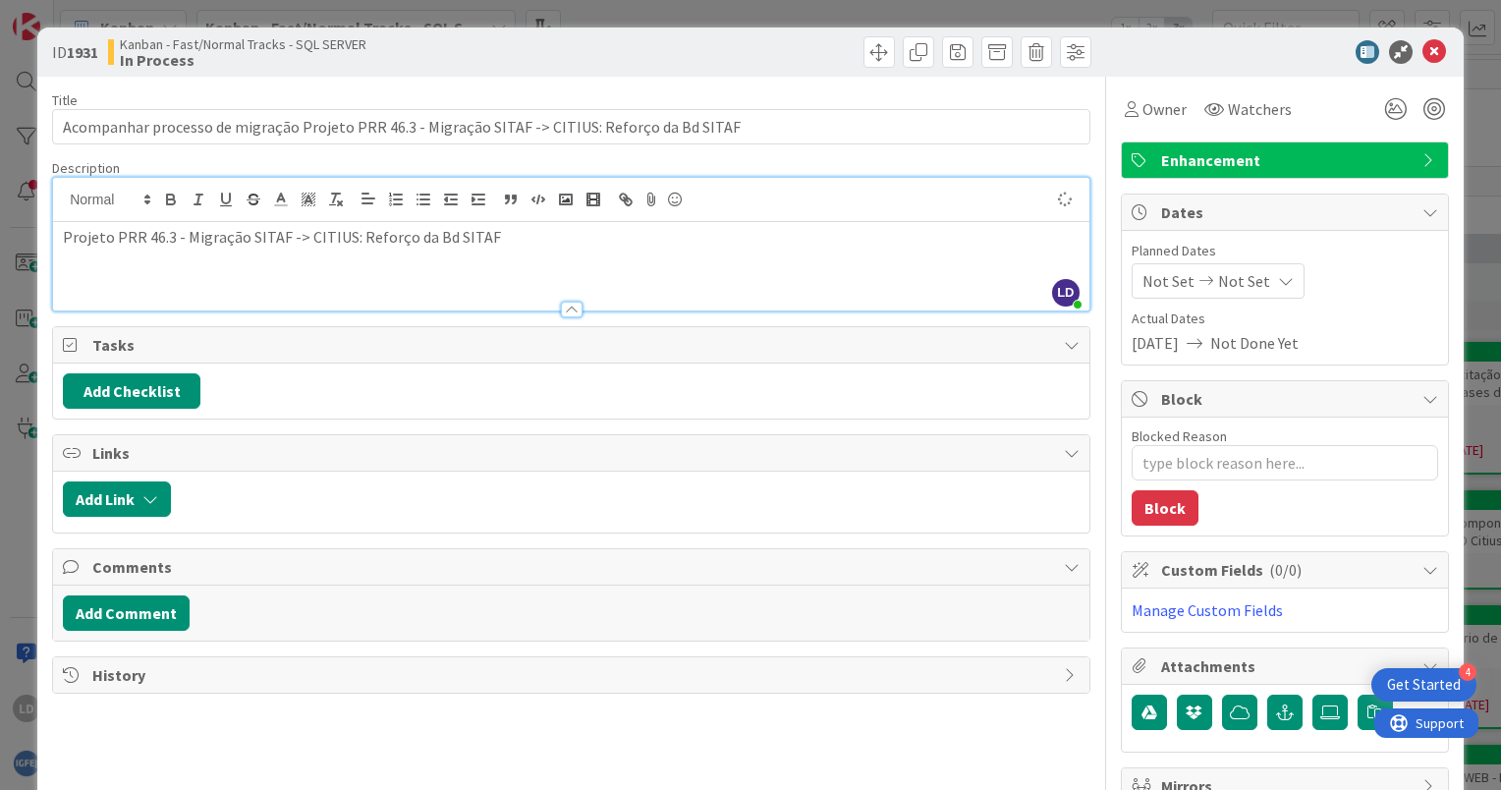
type textarea "x"
click at [1057, 159] on div "Description" at bounding box center [571, 168] width 1038 height 18
click at [1253, 72] on div "ID 1931 Kanban - Fast/Normal Tracks - SQL SERVER In Process" at bounding box center [750, 52] width 1426 height 49
click at [1422, 57] on icon at bounding box center [1434, 52] width 24 height 24
